Goal: Answer question/provide support: Share knowledge or assist other users

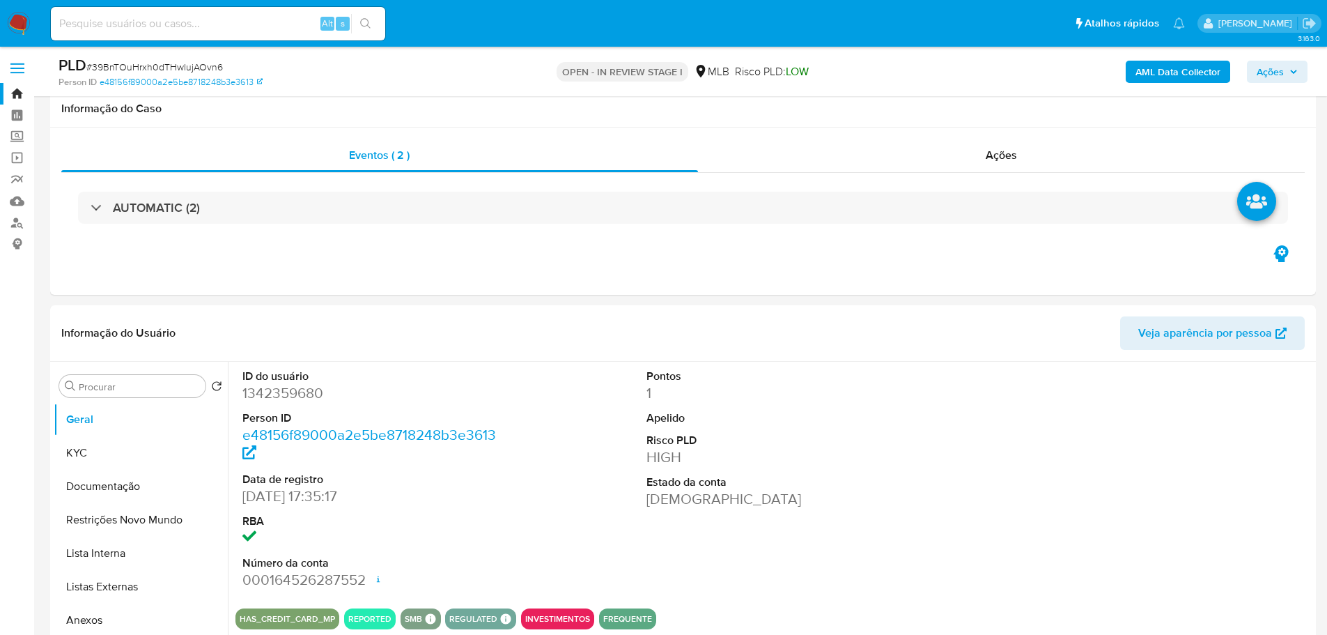
select select "10"
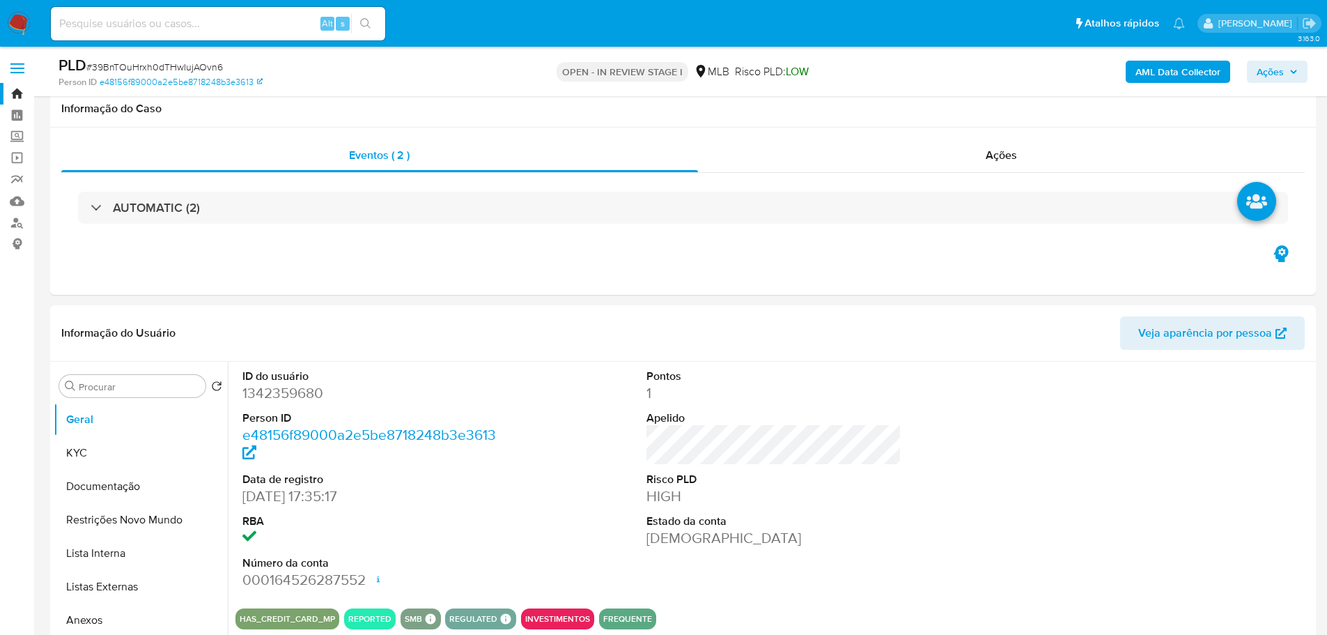
scroll to position [627, 0]
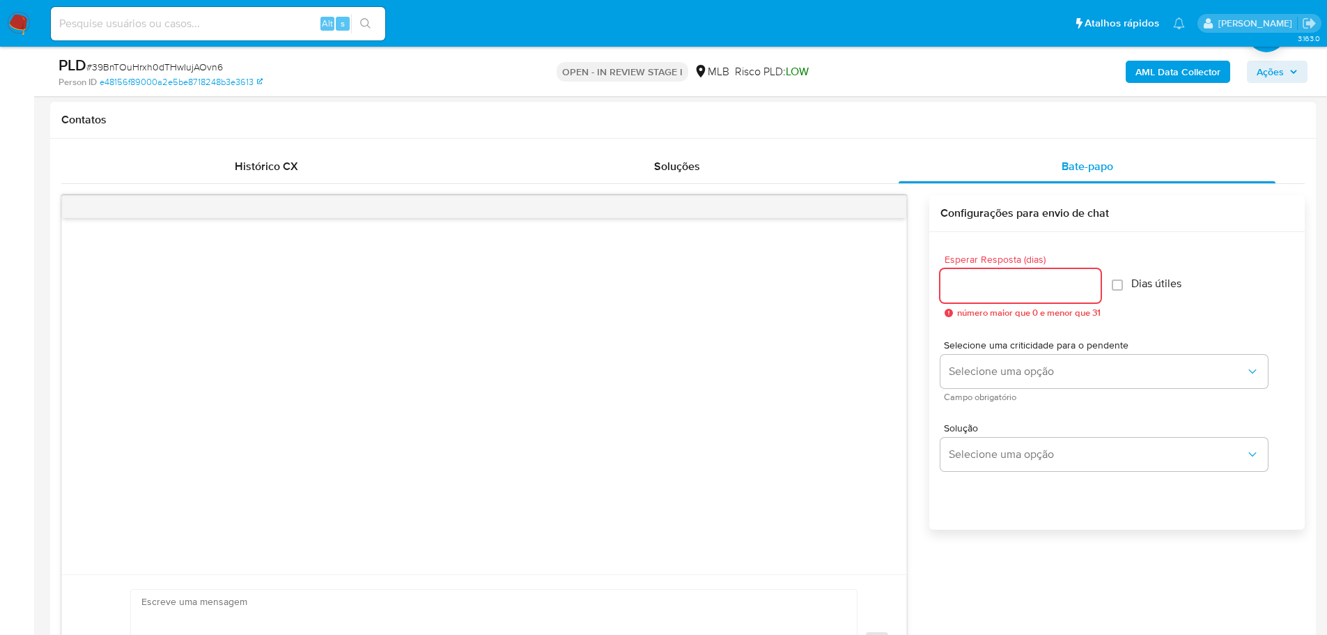
click at [1026, 284] on input "Esperar Resposta (dias)" at bounding box center [1021, 286] width 160 height 18
type input "3"
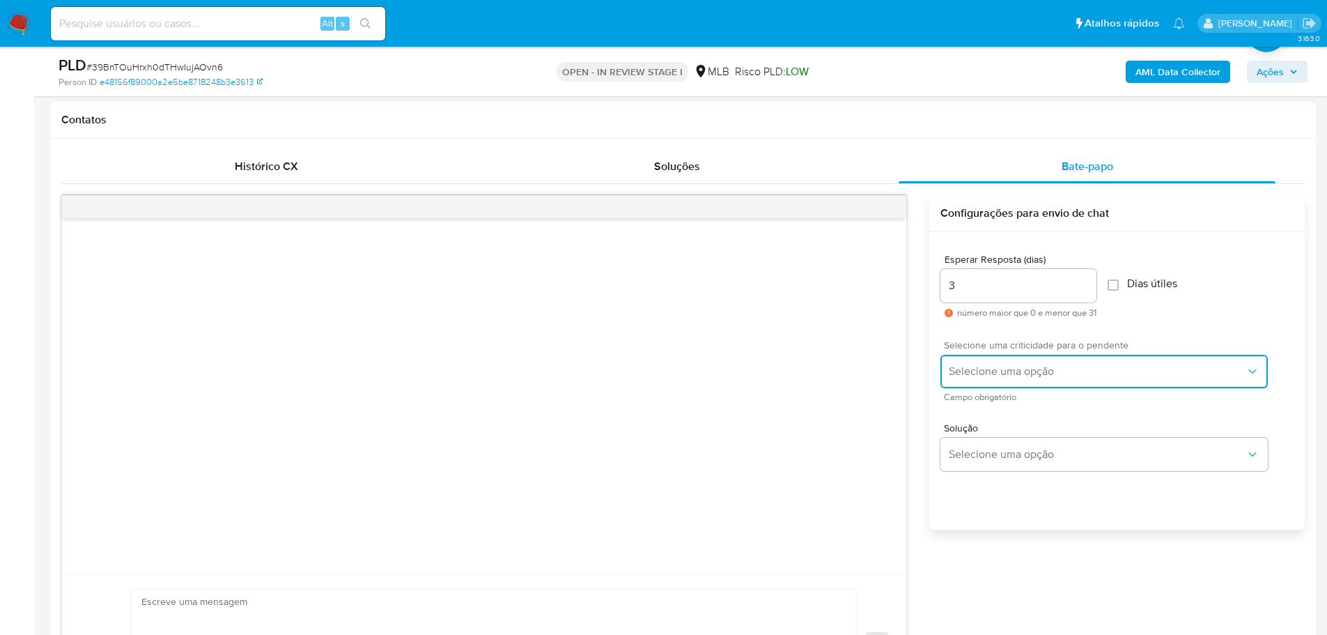
click at [995, 367] on span "Selecione uma opção" at bounding box center [1097, 371] width 297 height 14
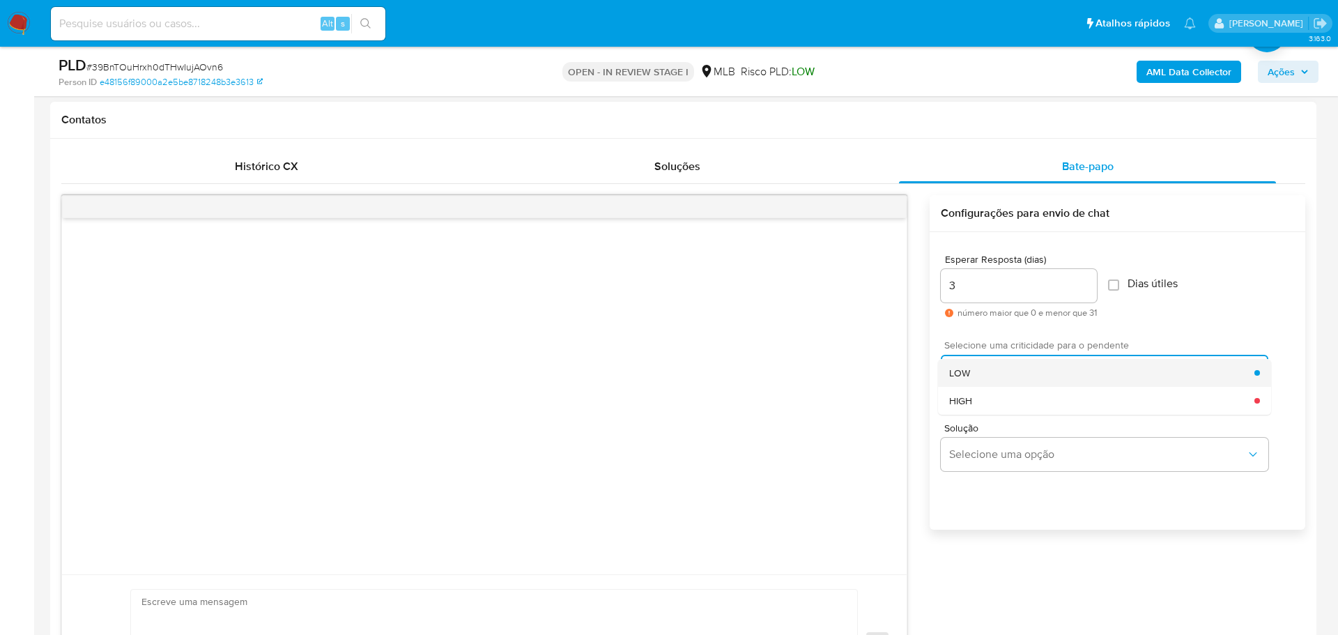
click at [993, 366] on div "LOW" at bounding box center [1101, 373] width 305 height 28
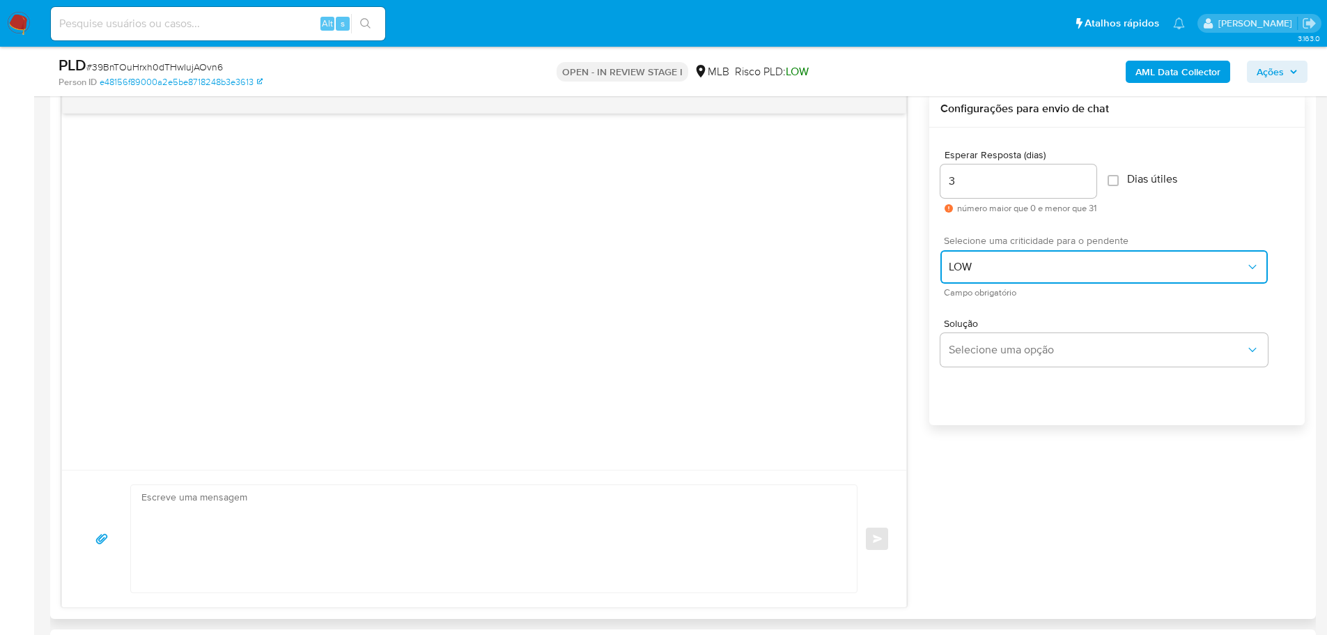
scroll to position [836, 0]
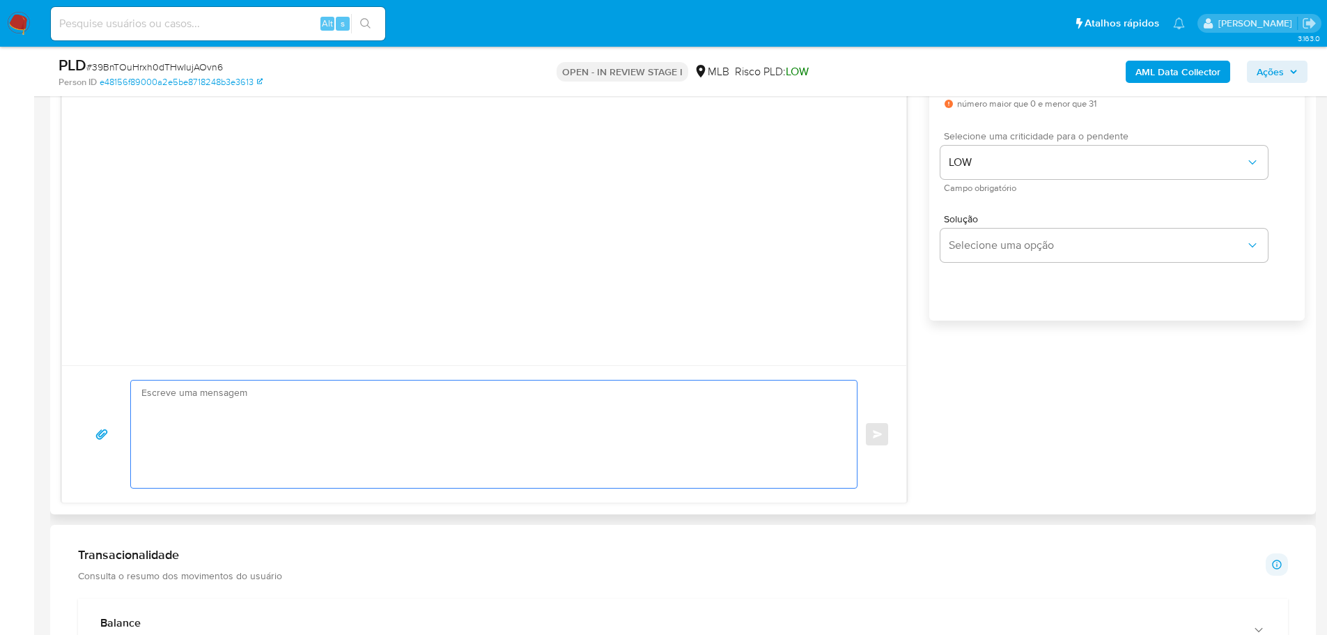
click at [284, 429] on textarea at bounding box center [490, 433] width 698 height 107
paste textarea "Olá, Estamos realizando uma verificação adicional de segurança em contas de usu…"
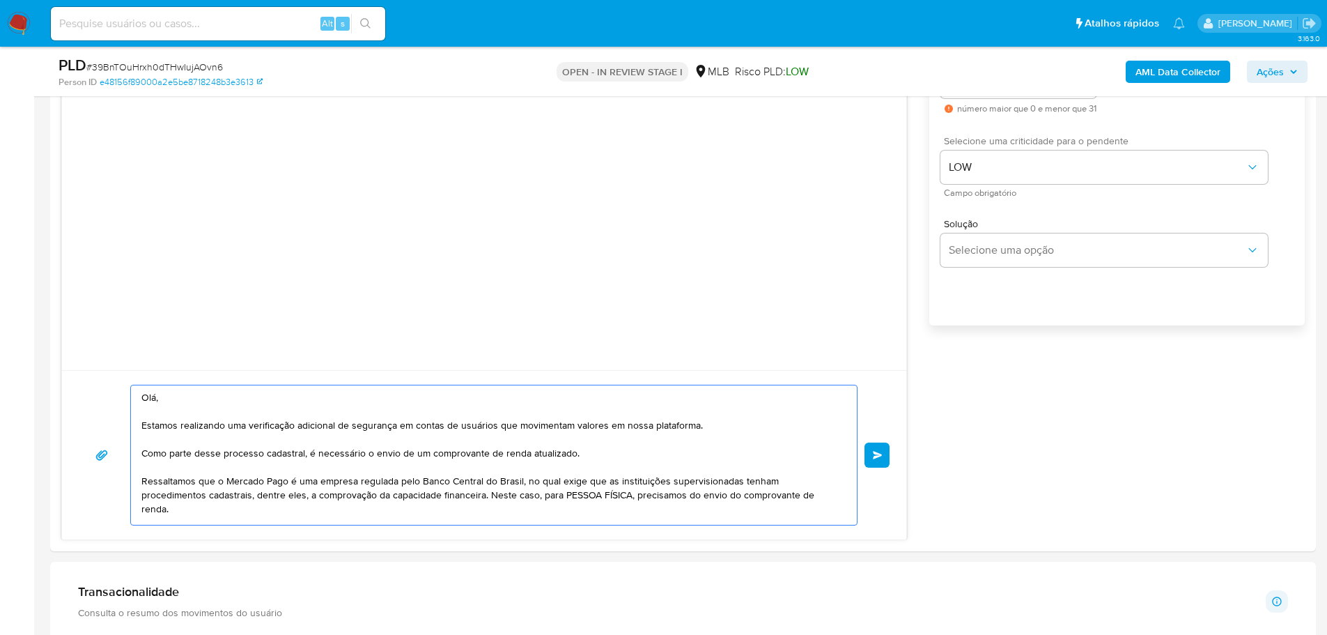
scroll to position [348, 0]
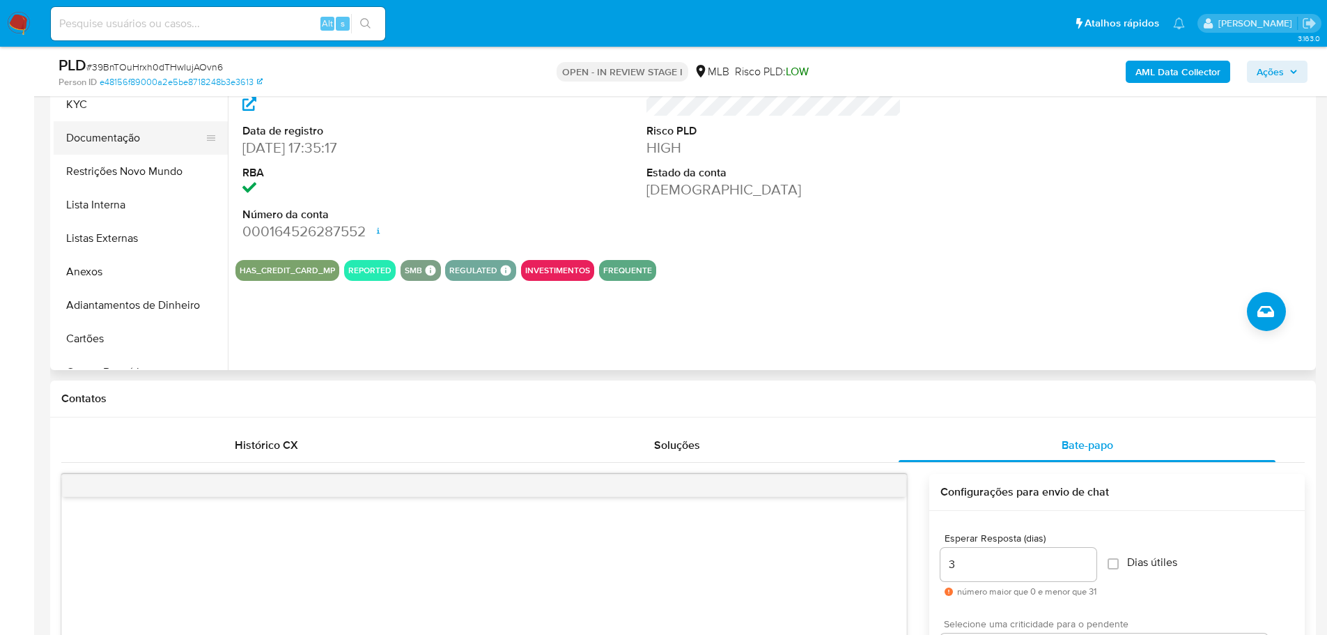
type textarea "Olá, Estamos realizando uma verificação adicional de segurança em contas de usu…"
click at [101, 144] on button "Documentação" at bounding box center [135, 137] width 163 height 33
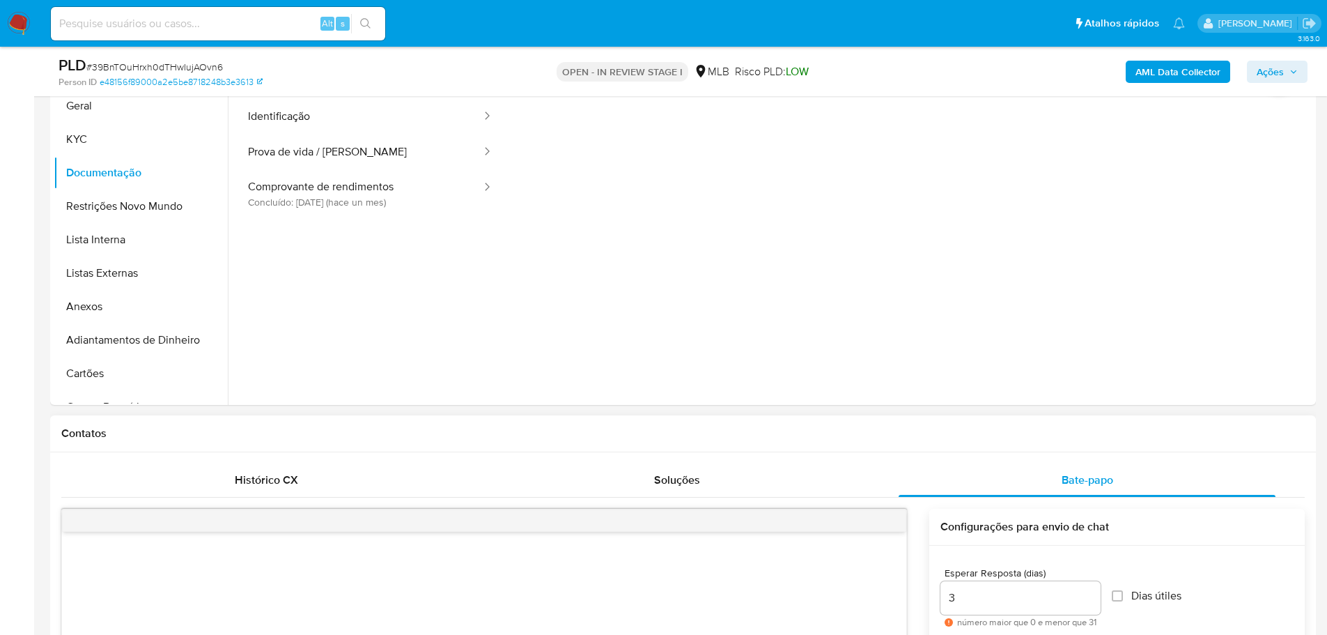
scroll to position [279, 0]
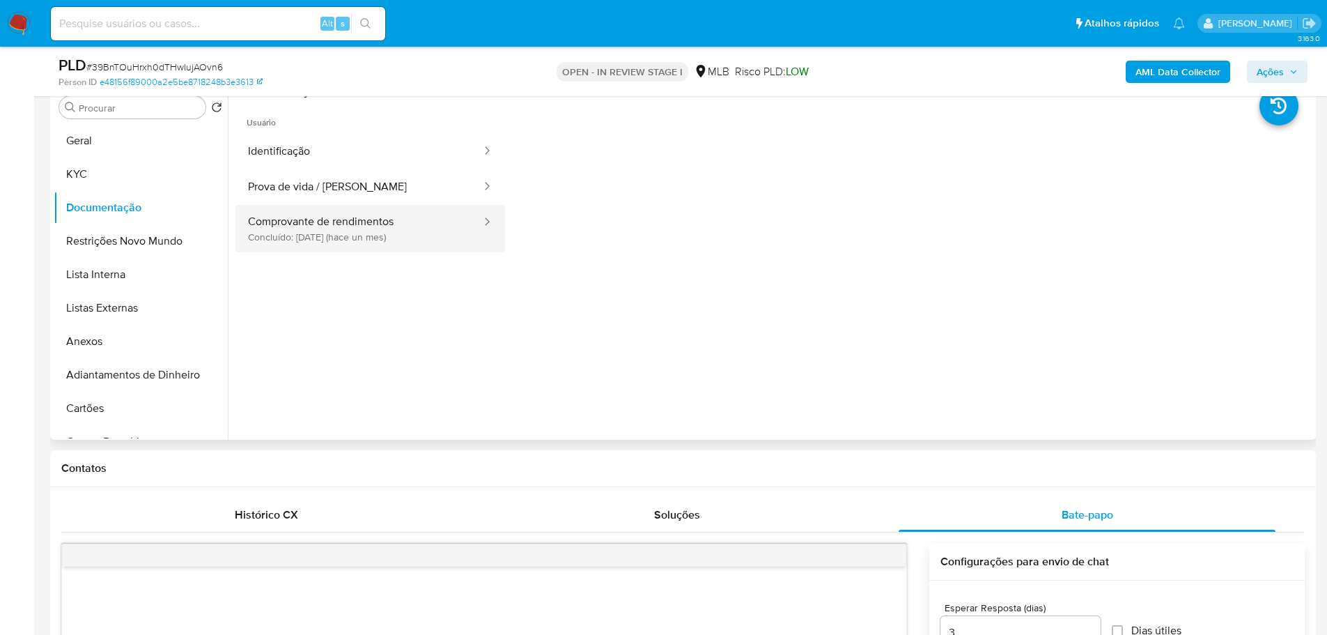
click at [361, 233] on button "Comprovante de rendimentos Concluído: [DATE] (hace un mes)" at bounding box center [359, 228] width 247 height 47
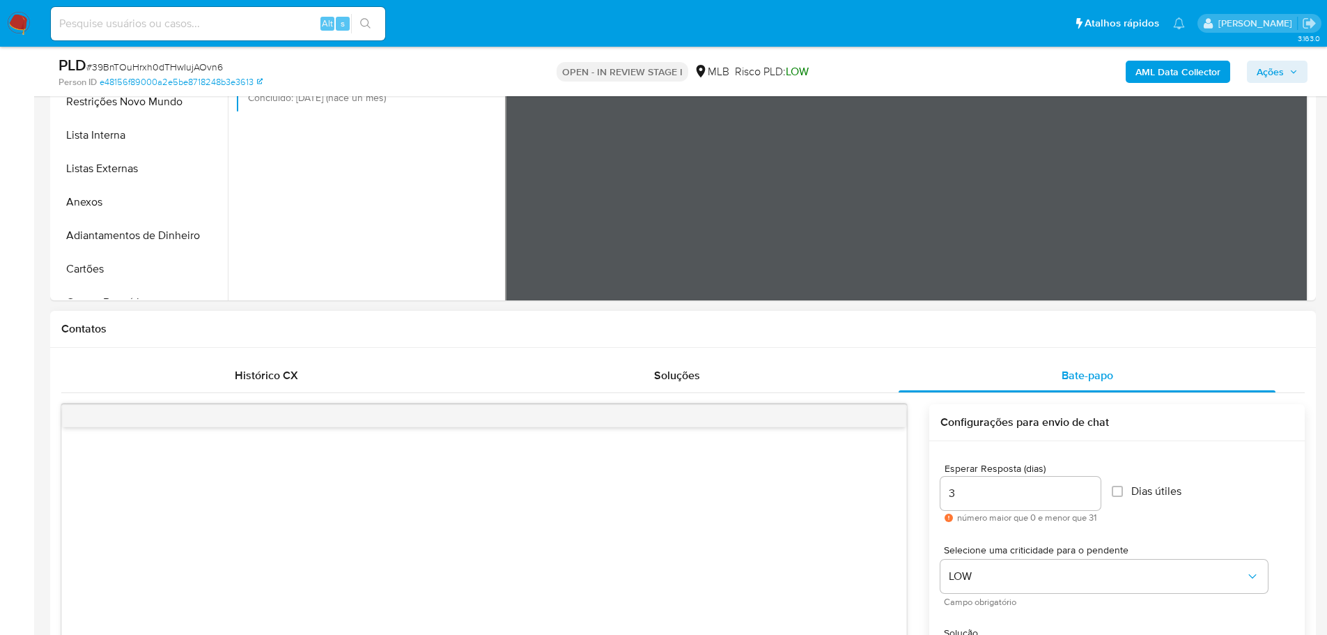
scroll to position [766, 0]
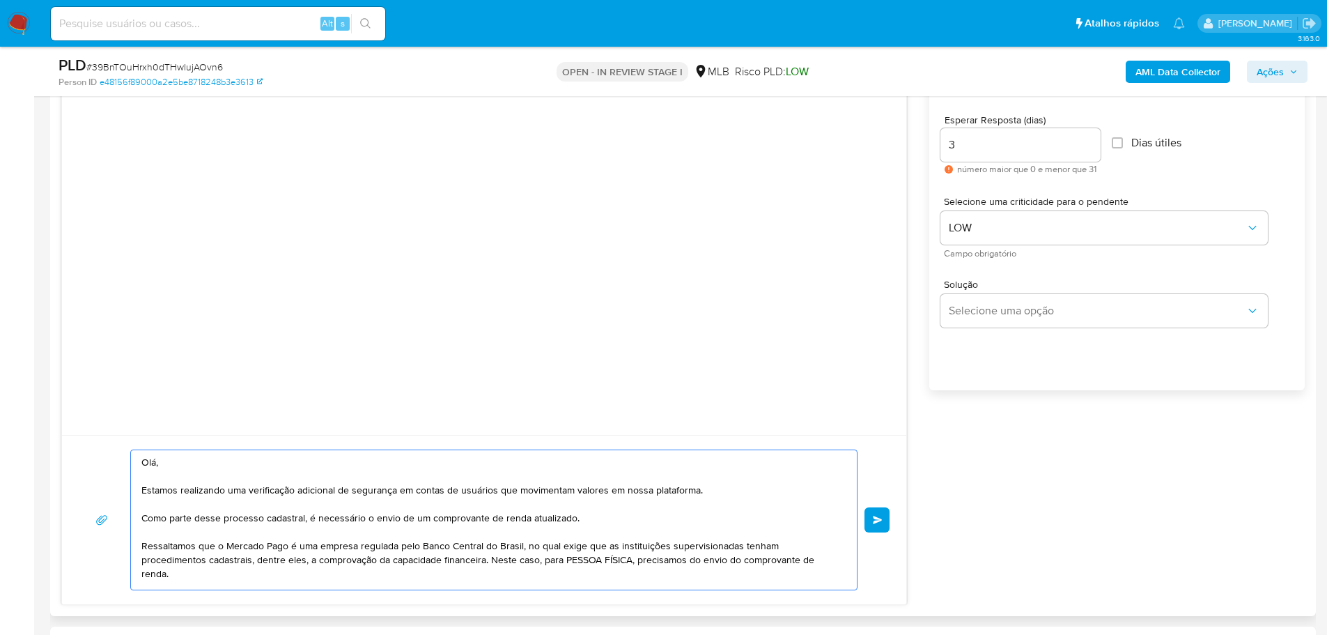
click at [673, 495] on textarea "Olá, Estamos realizando uma verificação adicional de segurança em contas de usu…" at bounding box center [490, 519] width 698 height 139
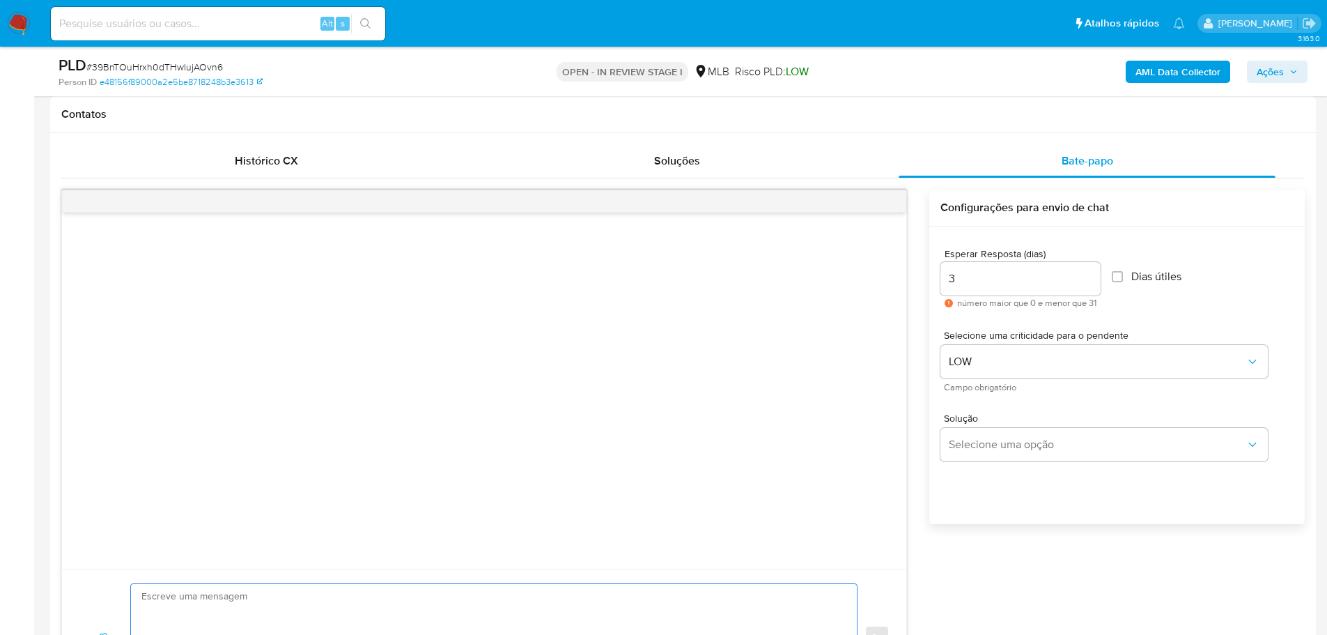
scroll to position [627, 0]
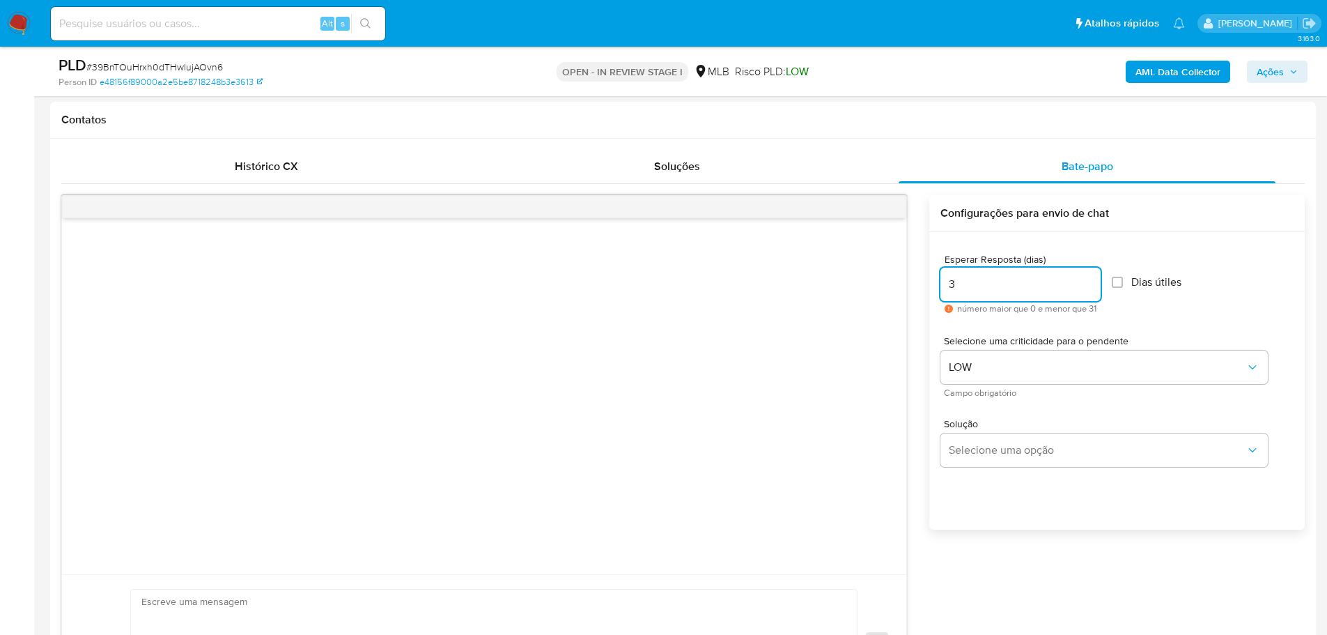
click at [979, 281] on input "3" at bounding box center [1021, 284] width 160 height 18
click at [337, 153] on div "Histórico CX" at bounding box center [266, 166] width 377 height 33
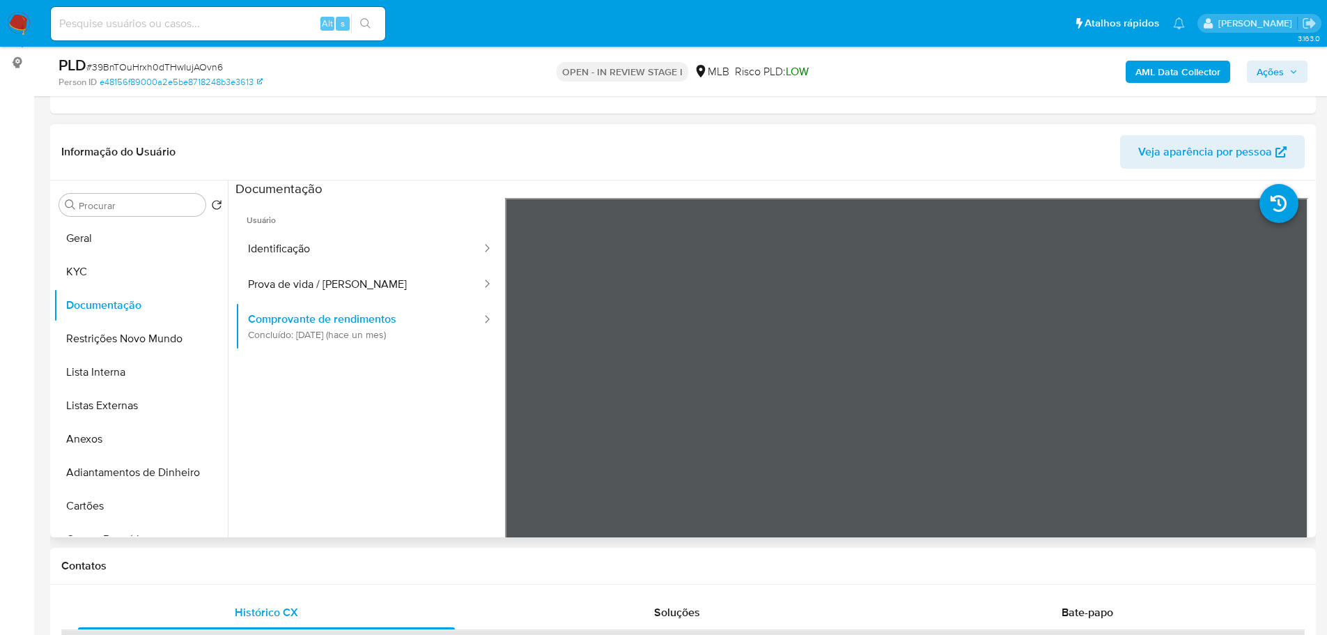
scroll to position [0, 0]
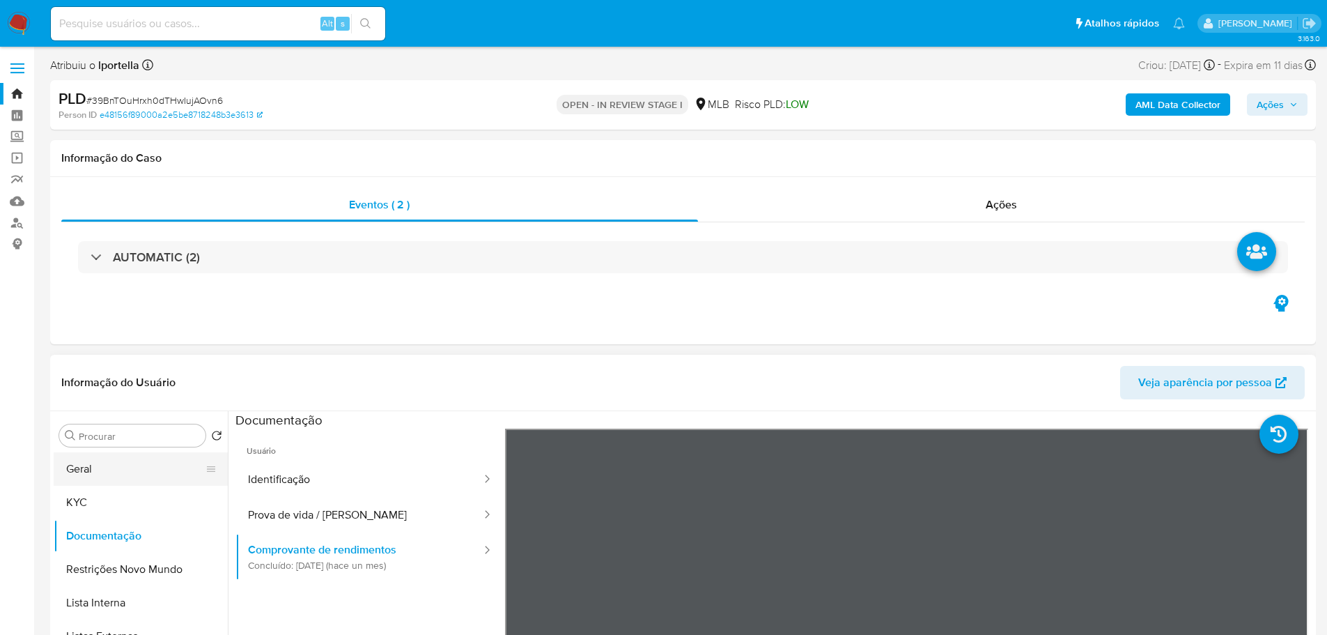
click at [100, 457] on button "Geral" at bounding box center [135, 468] width 163 height 33
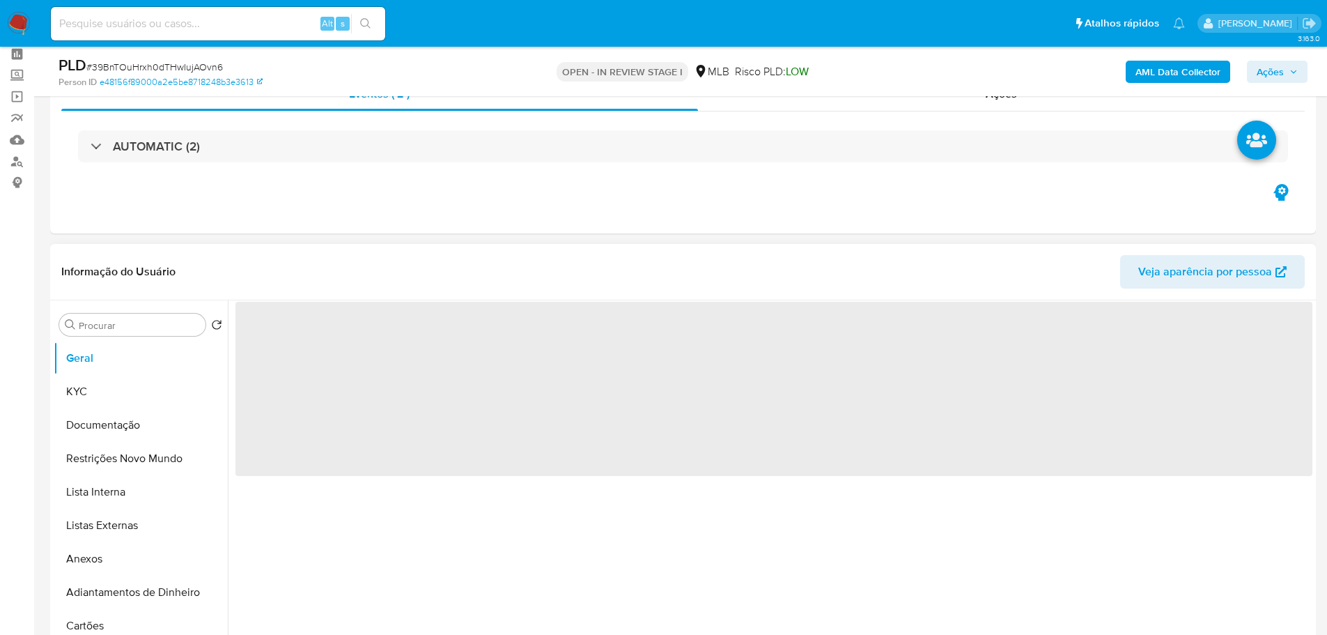
scroll to position [139, 0]
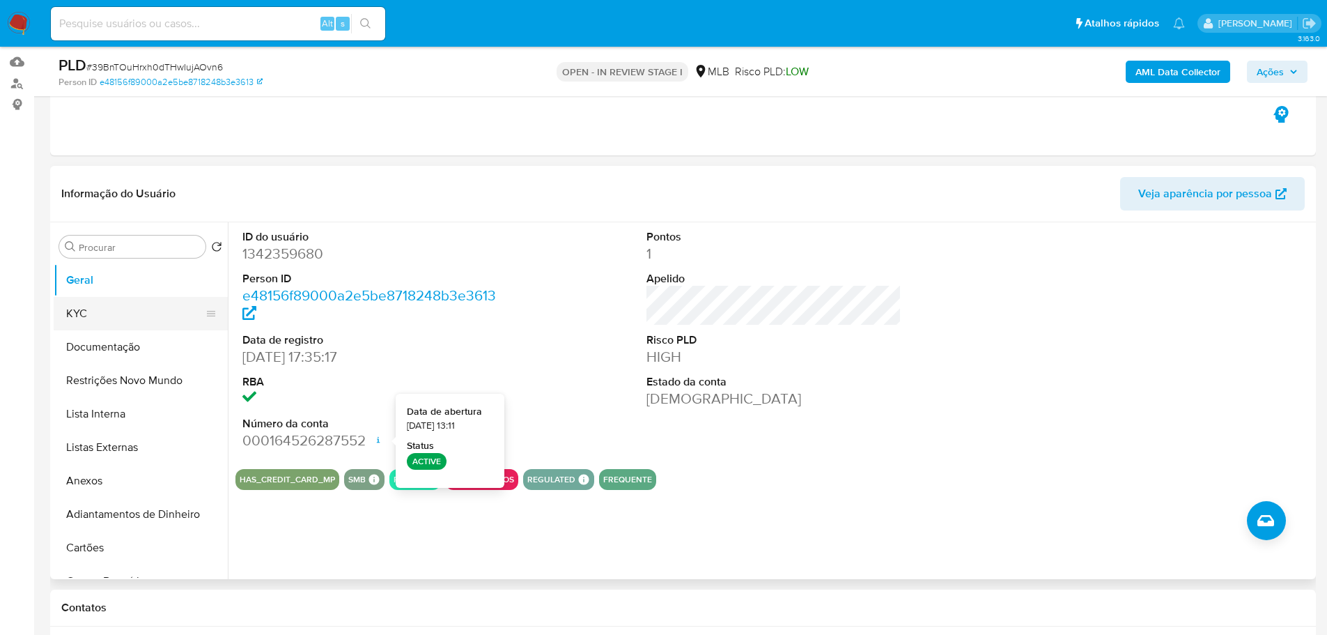
click at [117, 318] on button "KYC" at bounding box center [135, 313] width 163 height 33
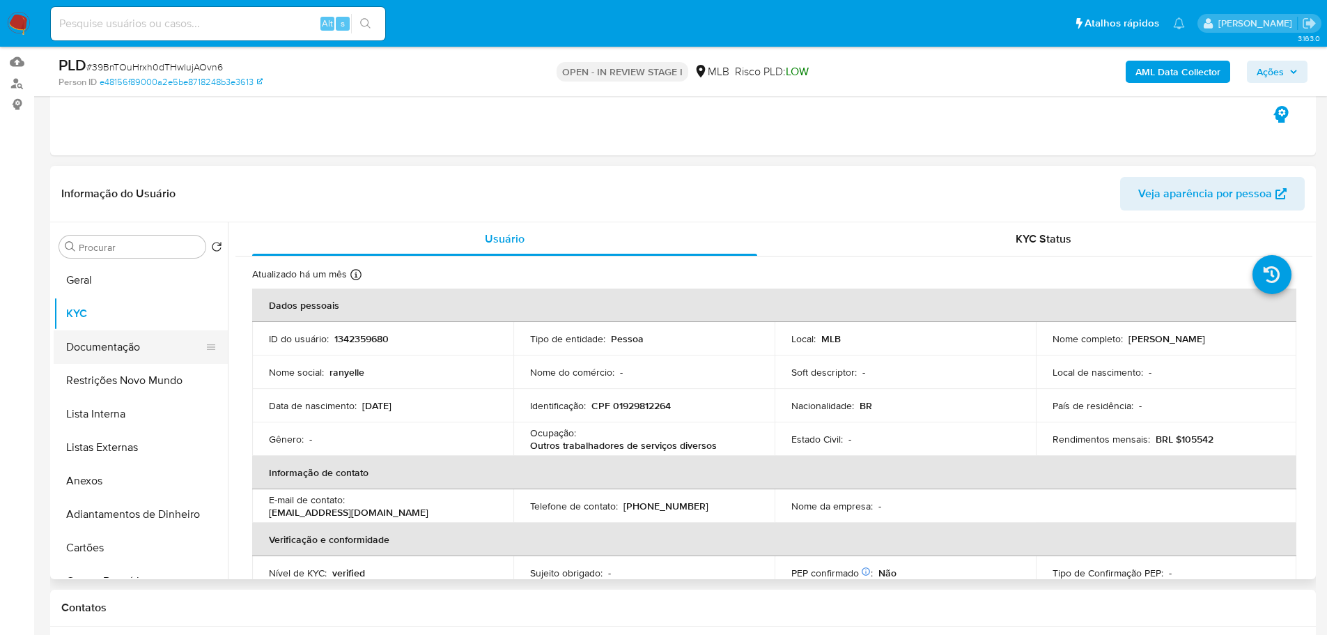
click at [134, 352] on button "Documentação" at bounding box center [135, 346] width 163 height 33
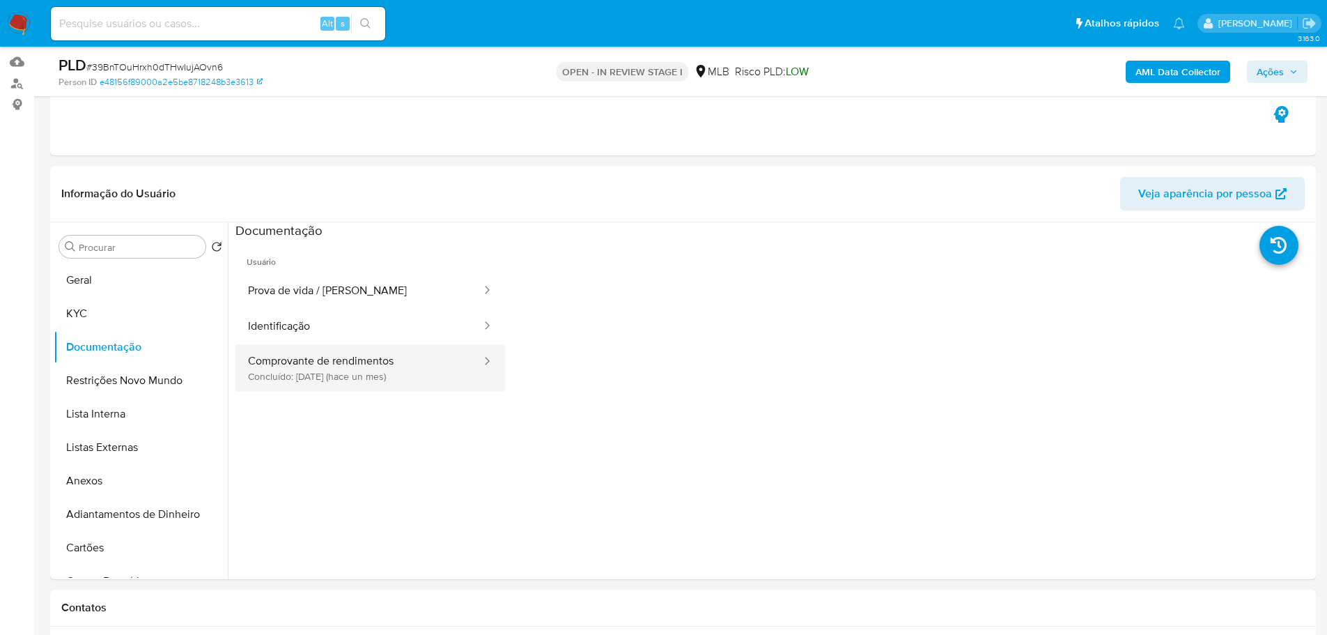
click at [359, 371] on button "Comprovante de rendimentos Concluído: [DATE] (hace un mes)" at bounding box center [359, 367] width 247 height 47
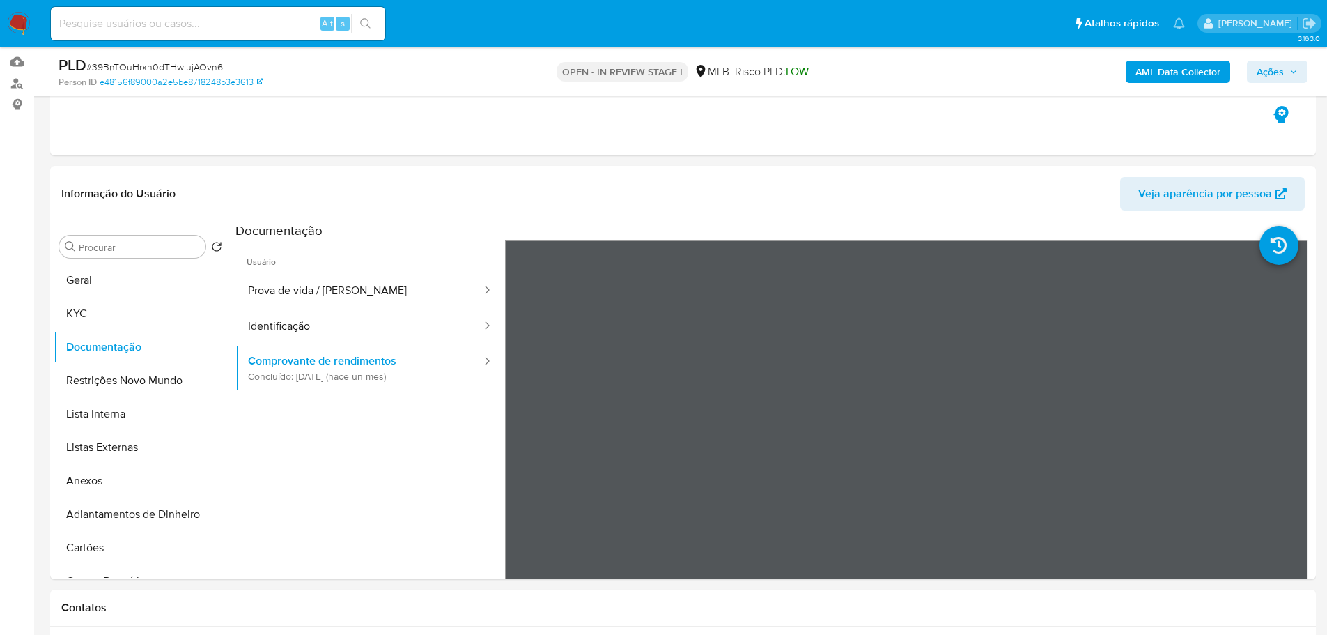
scroll to position [209, 0]
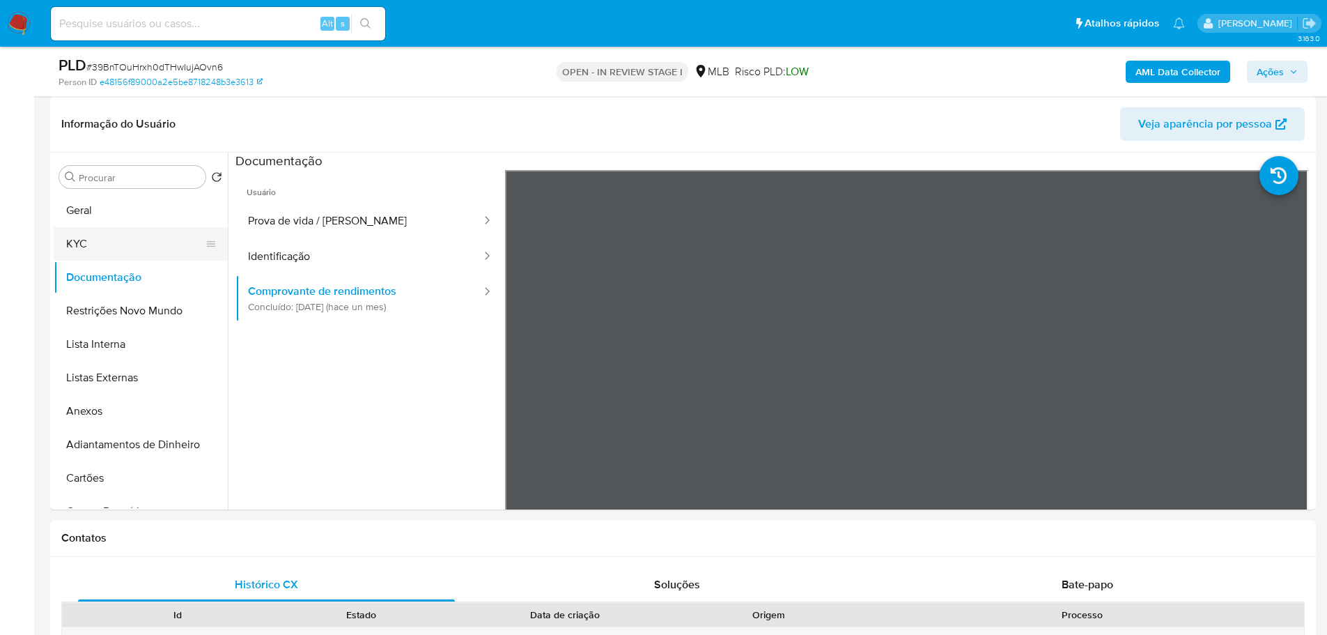
click at [114, 236] on button "KYC" at bounding box center [135, 243] width 163 height 33
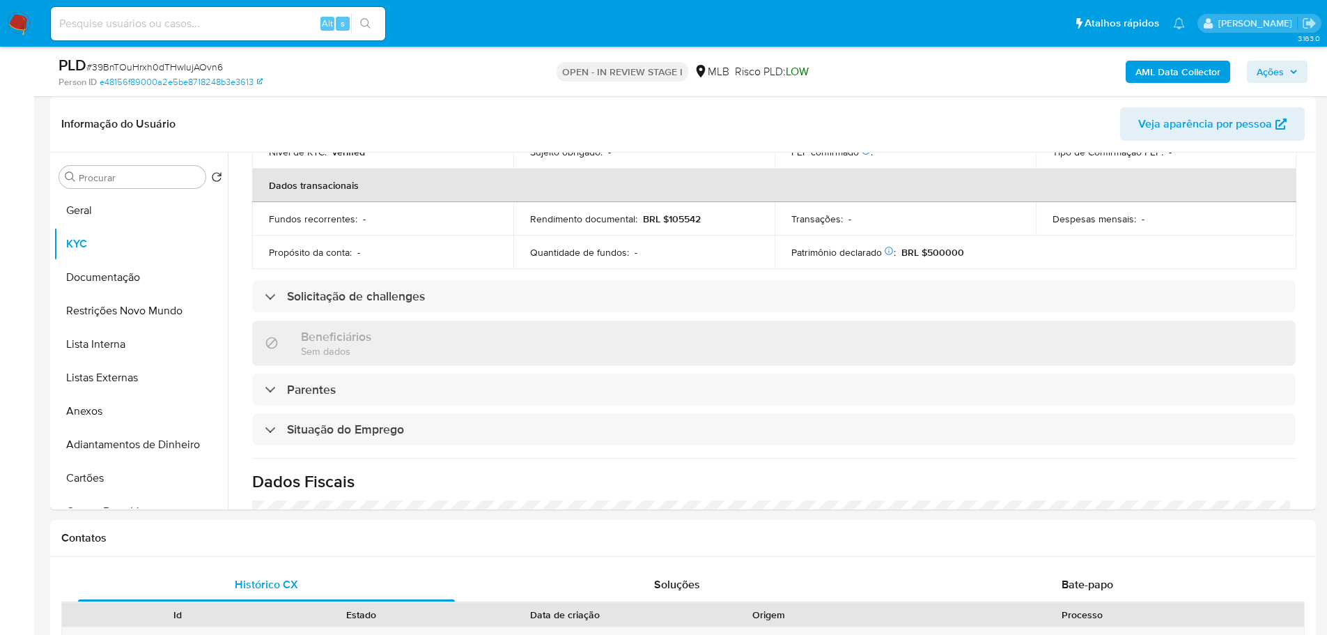
scroll to position [580, 0]
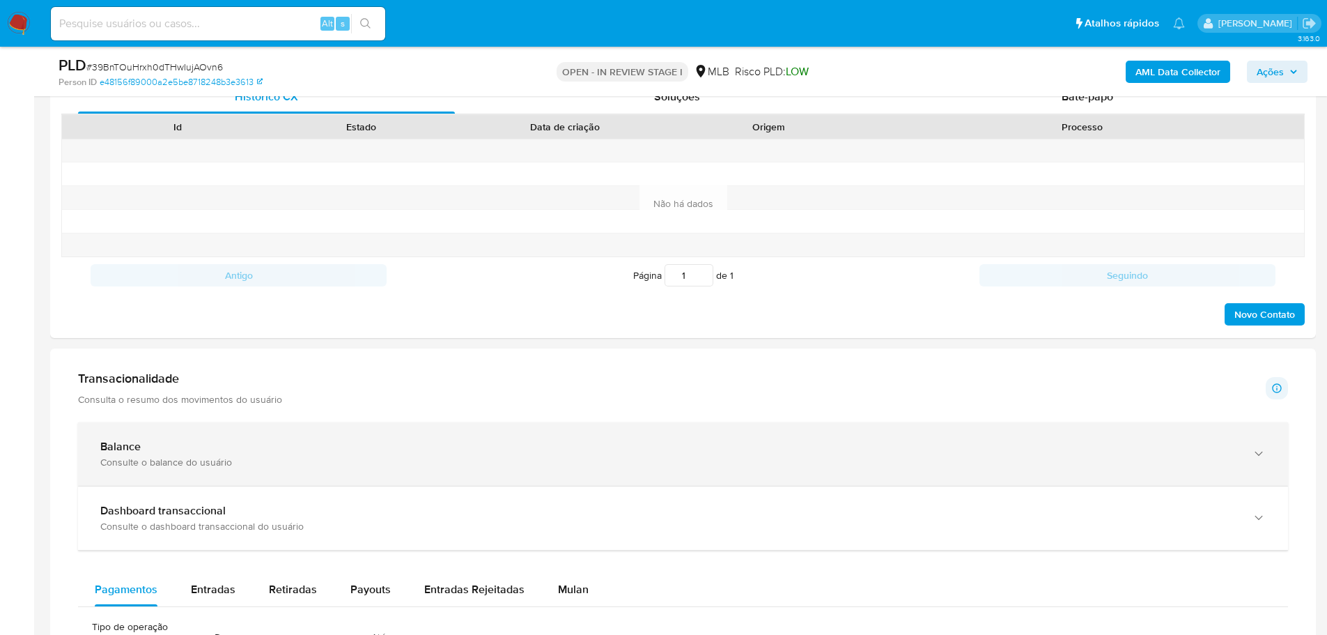
click at [242, 460] on div "Consulte o balance do usuário" at bounding box center [669, 462] width 1138 height 13
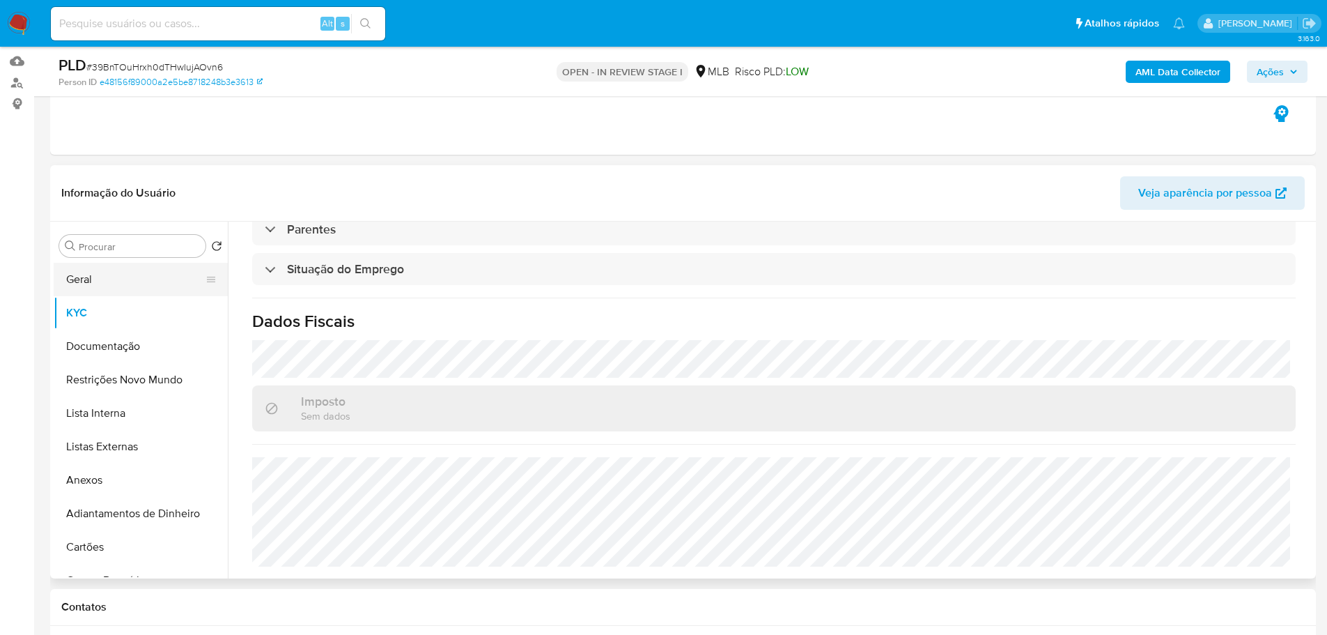
scroll to position [139, 0]
click at [132, 293] on button "Geral" at bounding box center [135, 279] width 163 height 33
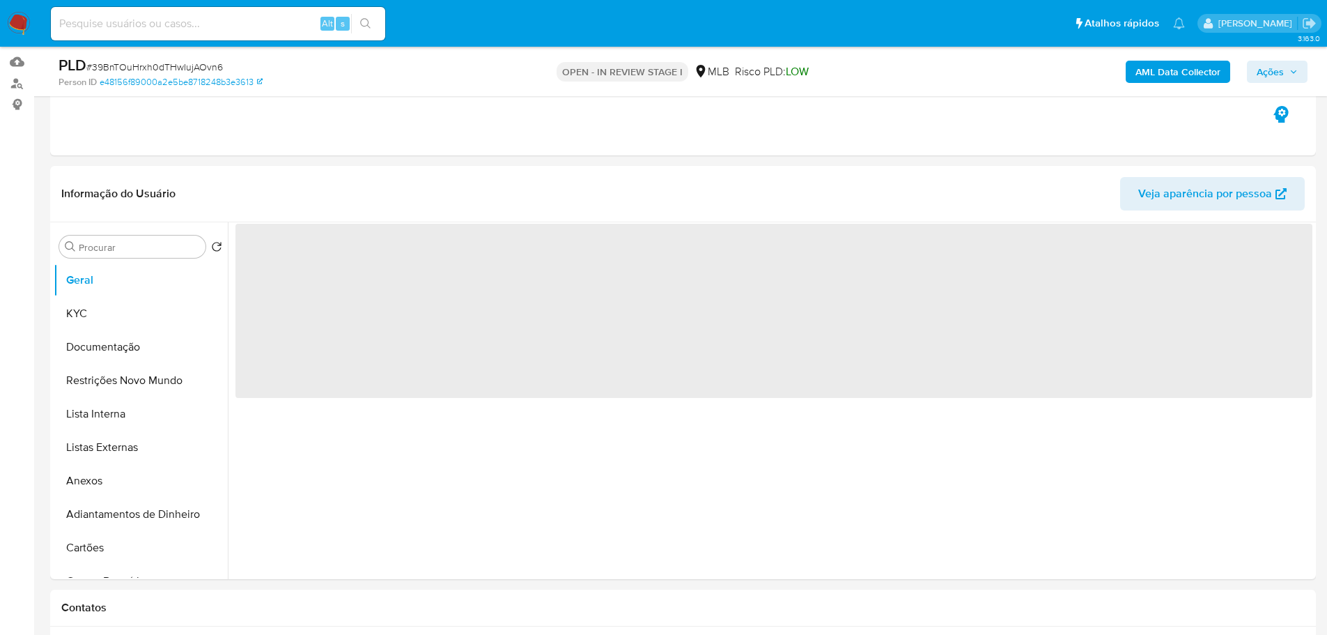
scroll to position [0, 0]
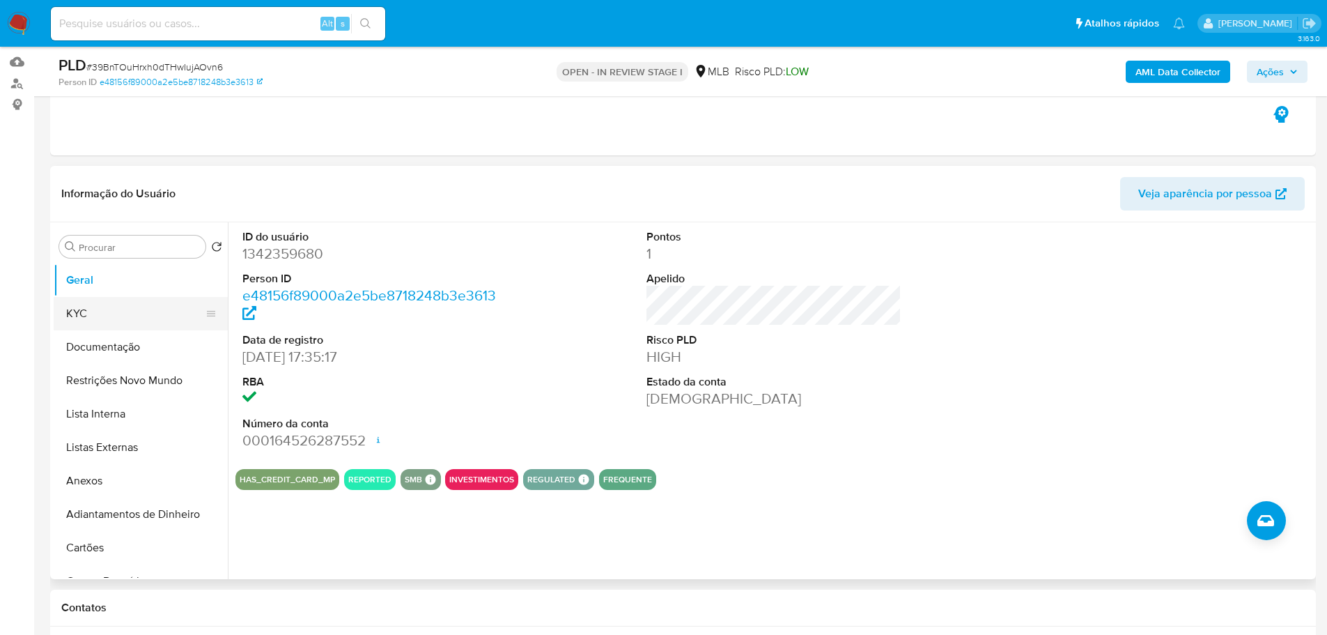
click at [84, 321] on button "KYC" at bounding box center [135, 313] width 163 height 33
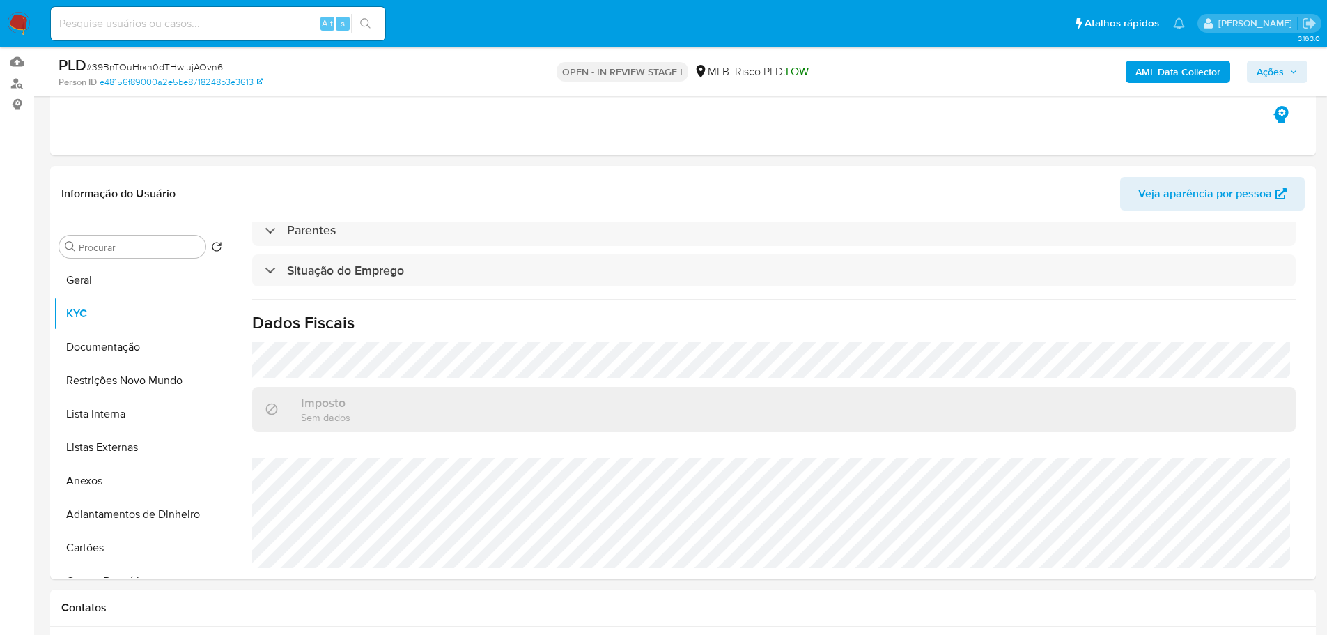
scroll to position [580, 0]
